Goal: Information Seeking & Learning: Learn about a topic

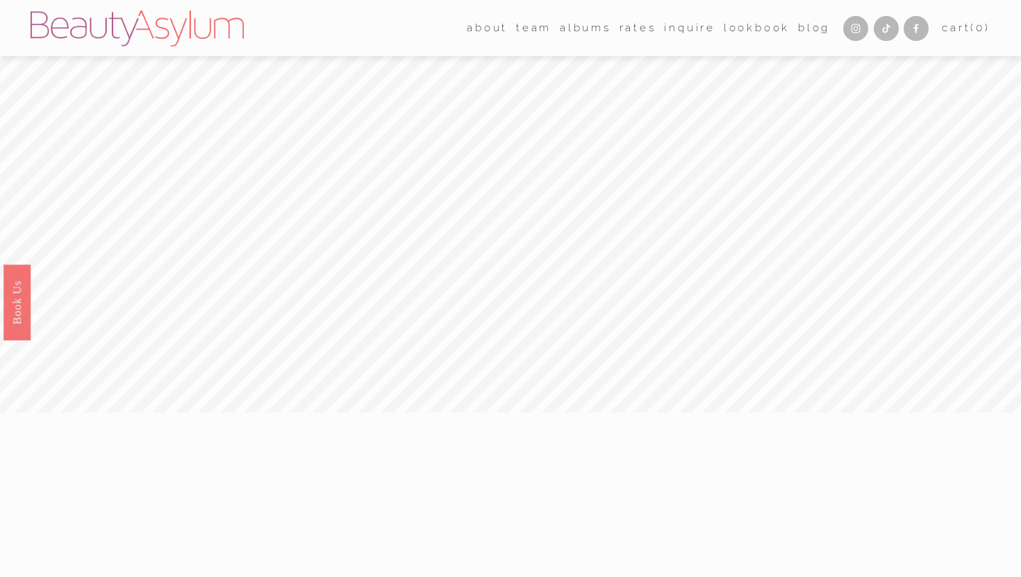
click at [569, 29] on link "albums" at bounding box center [585, 27] width 51 height 21
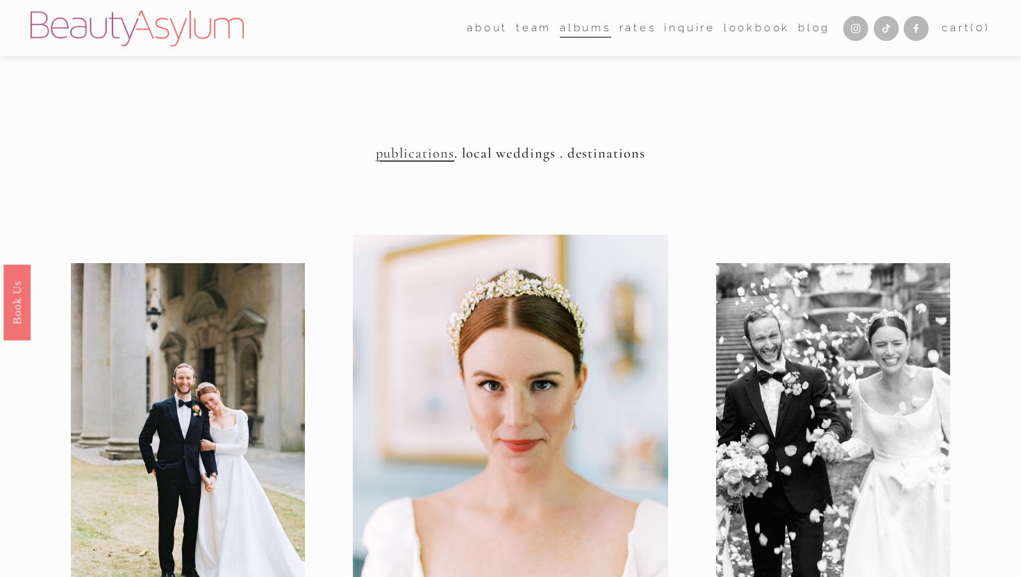
click at [531, 35] on span "team" at bounding box center [533, 28] width 35 height 19
click at [524, 28] on span "team" at bounding box center [533, 28] width 35 height 19
click at [799, 26] on link "Blog" at bounding box center [814, 27] width 32 height 21
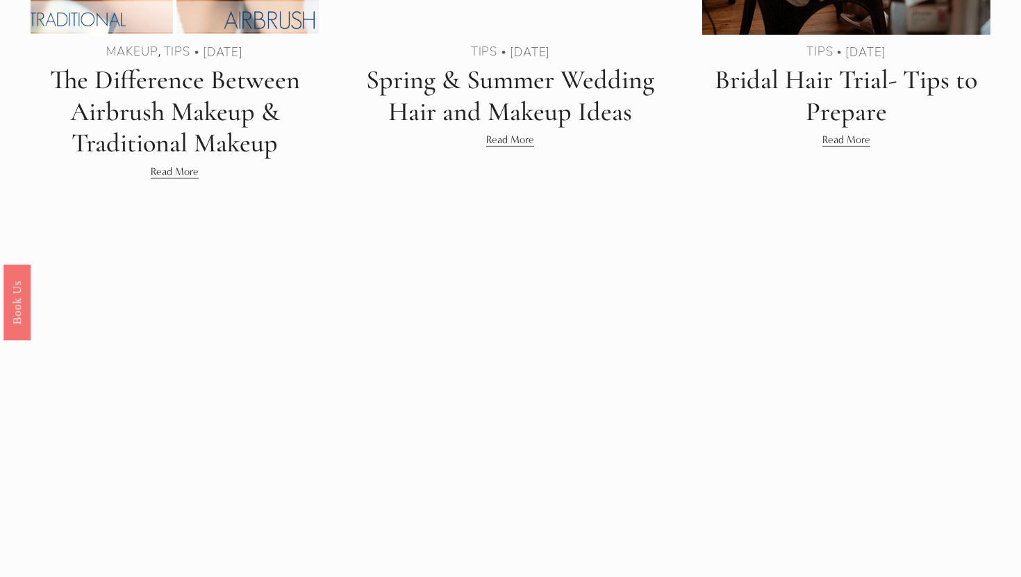
scroll to position [784, 0]
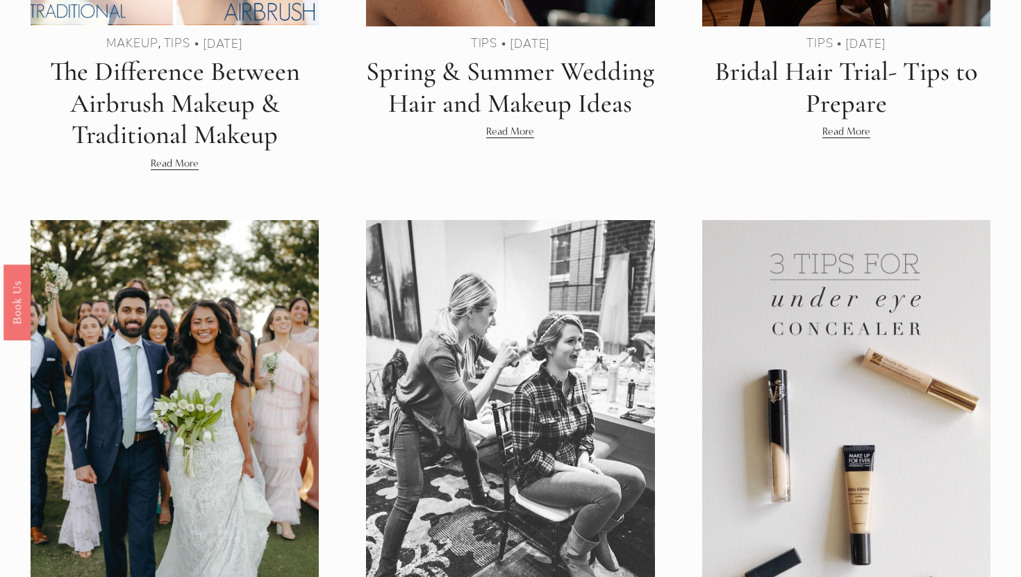
click at [854, 133] on link "Read More" at bounding box center [846, 131] width 48 height 17
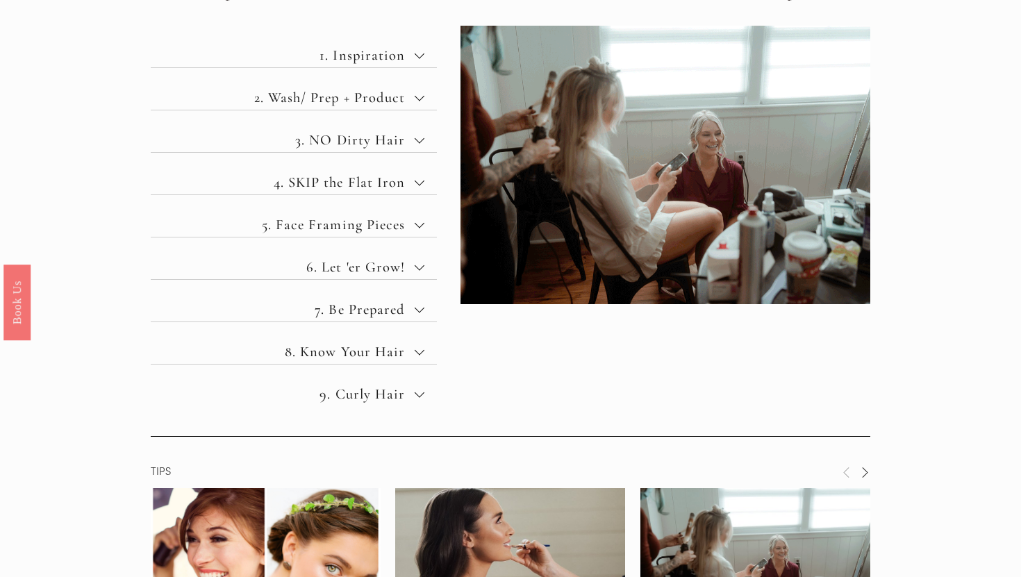
scroll to position [845, 0]
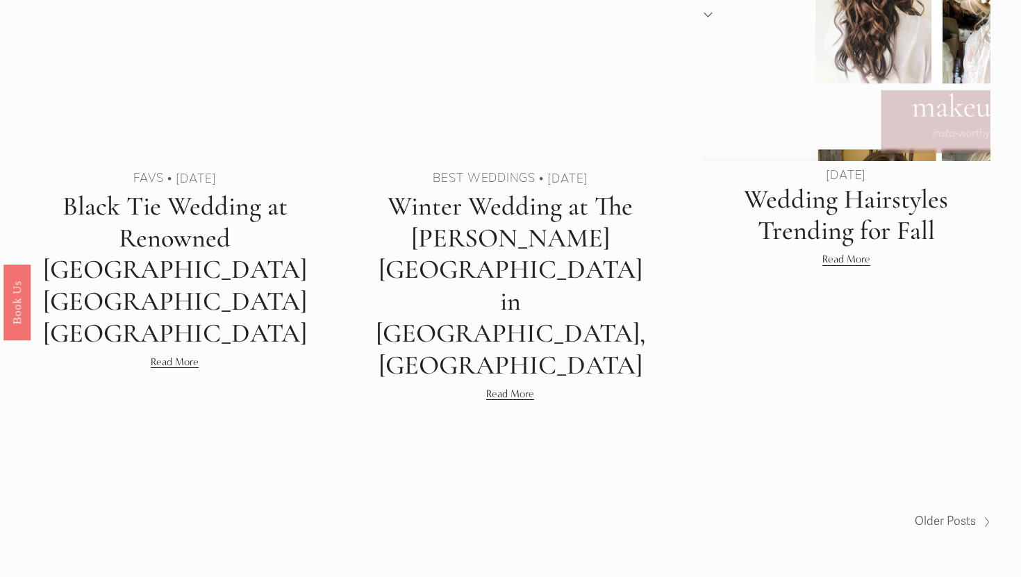
scroll to position [3340, 0]
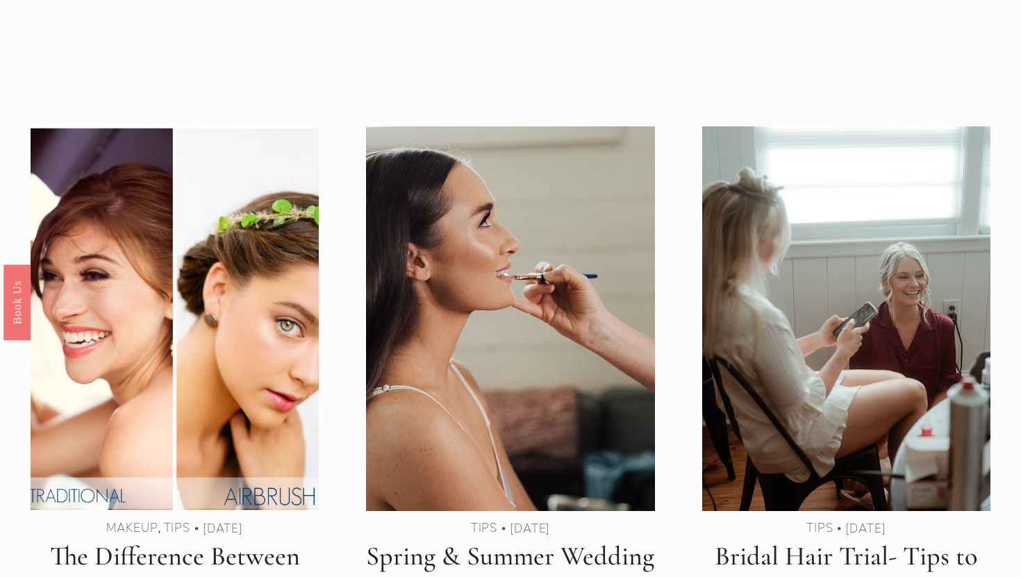
scroll to position [0, 0]
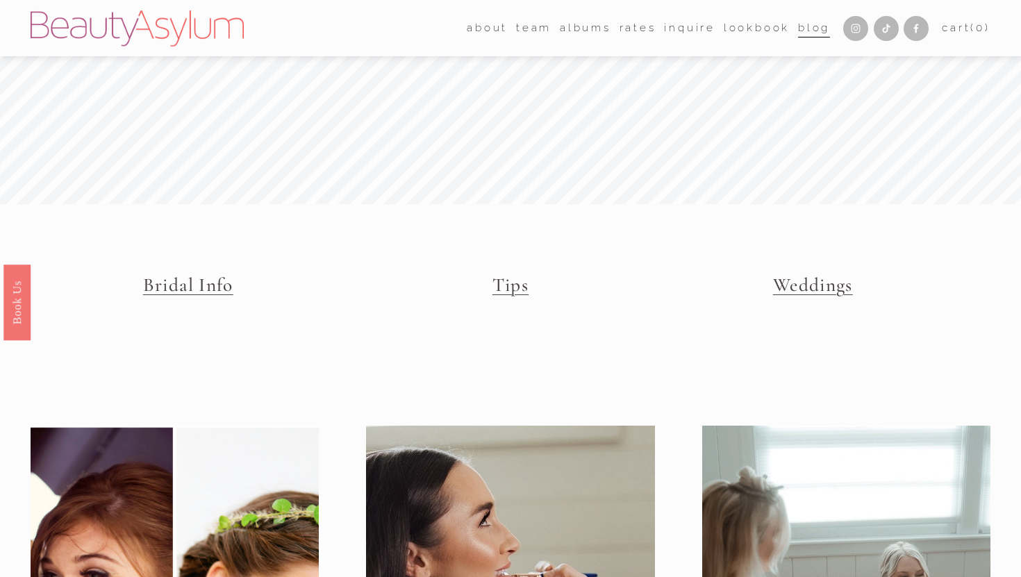
click at [487, 21] on span "about" at bounding box center [487, 28] width 41 height 19
click at [0, 0] on span "Career" at bounding box center [0, 0] width 0 height 0
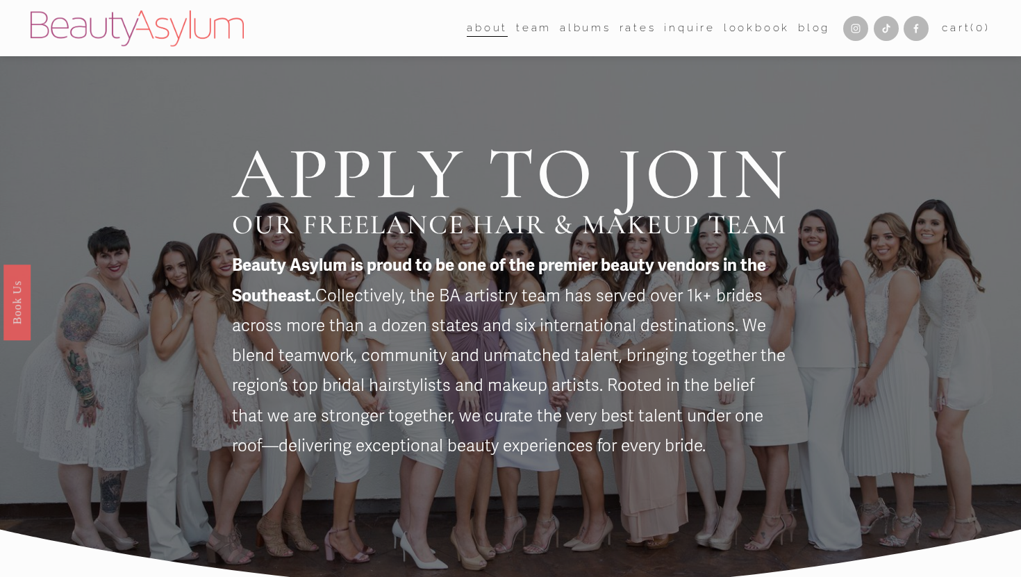
click at [489, 26] on span "about" at bounding box center [487, 28] width 41 height 19
click at [0, 0] on link "Meet [PERSON_NAME]" at bounding box center [0, 0] width 0 height 0
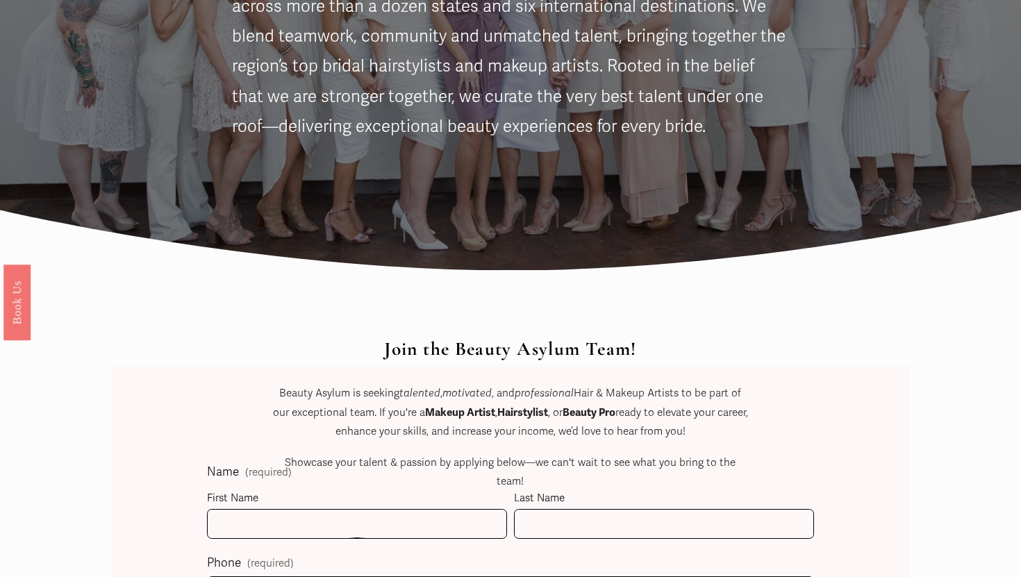
scroll to position [506, 0]
